Goal: Task Accomplishment & Management: Use online tool/utility

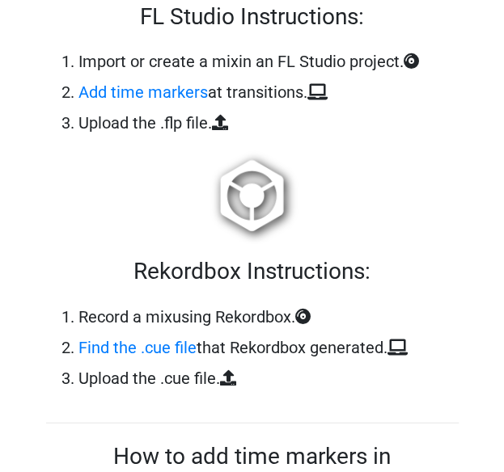
scroll to position [889, 0]
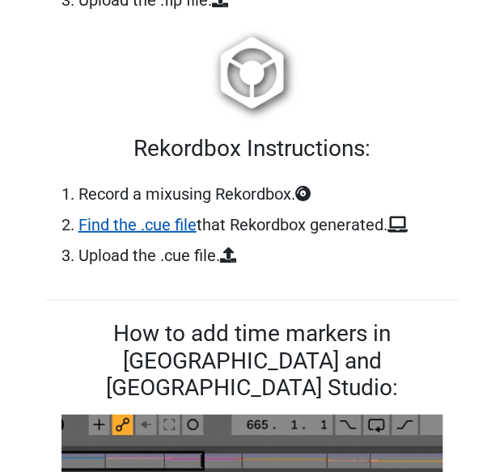
click at [149, 225] on link "Find the .cue file" at bounding box center [137, 224] width 118 height 19
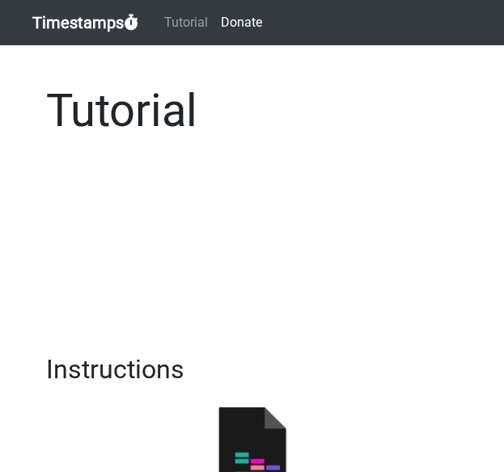
click at [57, 17] on link "Timestamps" at bounding box center [85, 22] width 106 height 32
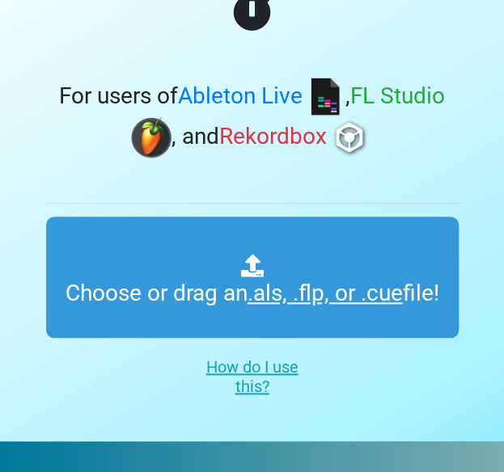
scroll to position [242, 0]
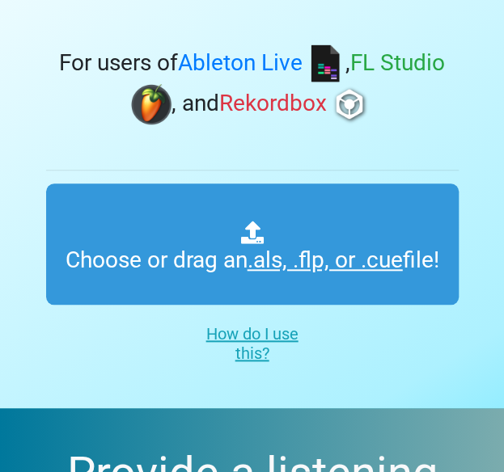
type input "C:\fakepath\01 Low End Lockdown.cue"
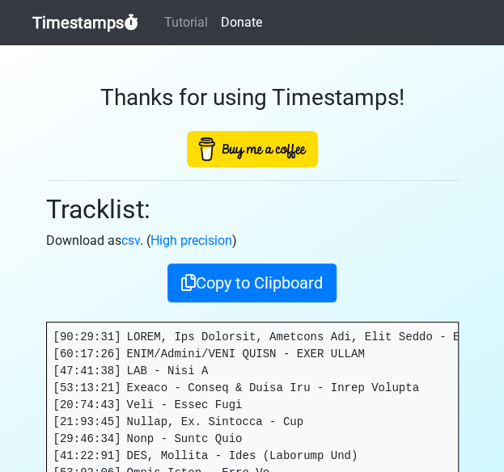
scroll to position [81, 0]
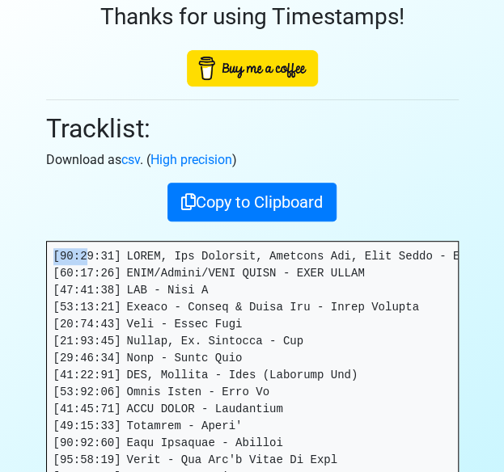
drag, startPoint x: 53, startPoint y: 253, endPoint x: 87, endPoint y: 261, distance: 35.7
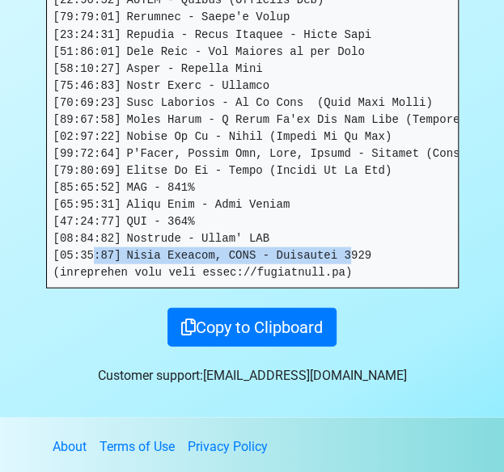
scroll to position [740, 0]
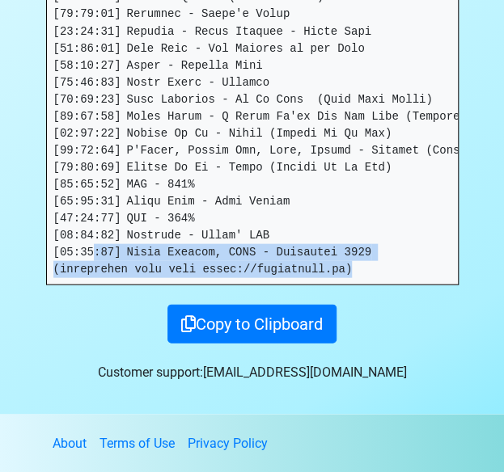
drag, startPoint x: 87, startPoint y: 261, endPoint x: 340, endPoint y: 258, distance: 253.0
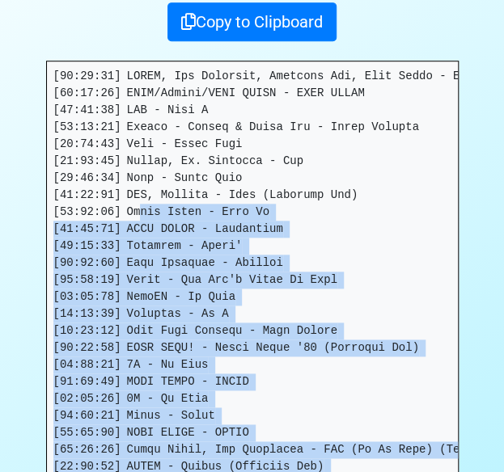
scroll to position [0, 0]
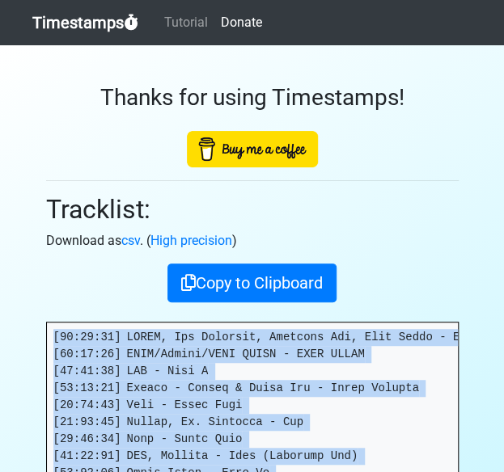
drag, startPoint x: 323, startPoint y: 256, endPoint x: 39, endPoint y: 336, distance: 295.5
copy pre "[00:00:00] SIGMA, Bad Patterns, Stefflon Don, Yung Saber - JUNGLE (Sigma x Bad …"
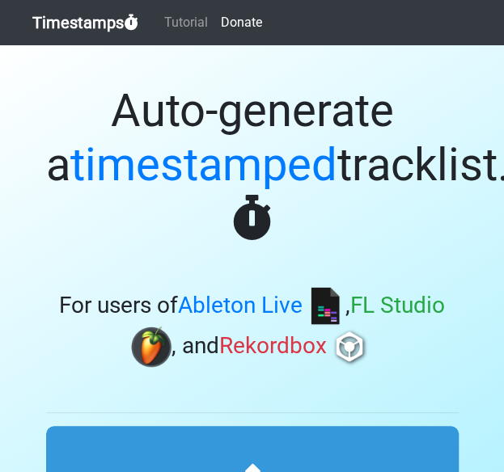
type input "C:\fakepath\01 Low End Lockdown.cue"
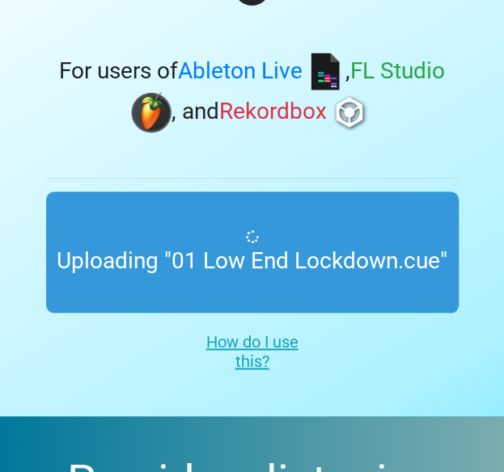
scroll to position [242, 0]
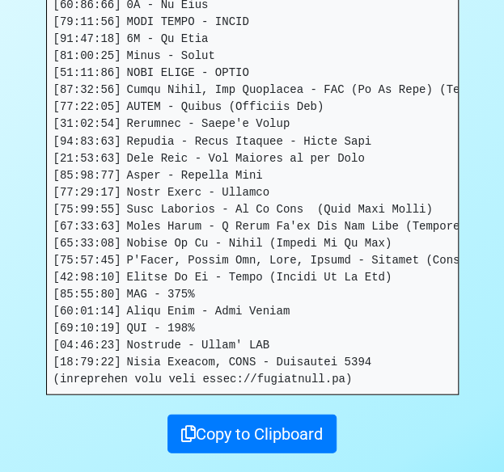
scroll to position [740, 0]
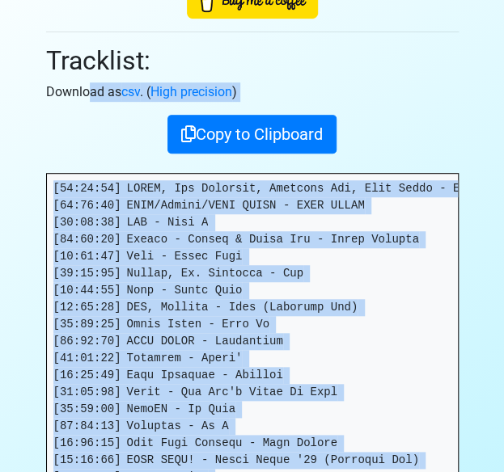
scroll to position [0, 0]
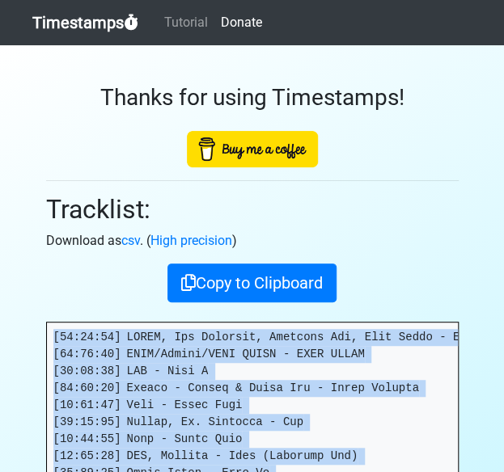
drag, startPoint x: 326, startPoint y: 258, endPoint x: 51, endPoint y: 333, distance: 284.9
copy pre "[00:00:00] SIGMA, Bad Patterns, Stefflon Don, Yung Saber - JUNGLE (Sigma x Bad …"
